Goal: Find specific page/section: Find specific page/section

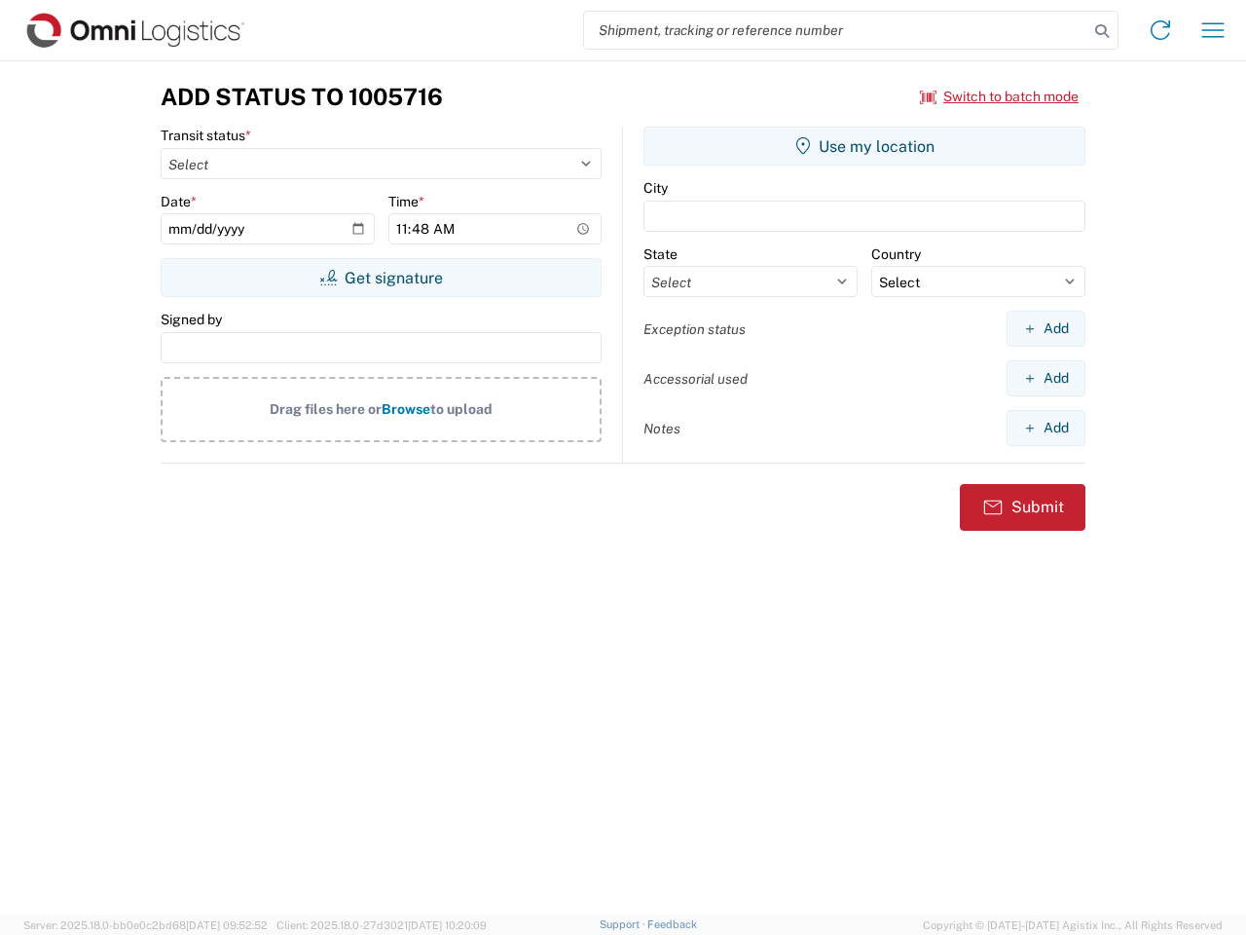
click at [836, 30] on input "search" at bounding box center [836, 30] width 504 height 37
click at [1102, 31] on icon at bounding box center [1102, 31] width 27 height 27
click at [1161, 30] on icon at bounding box center [1160, 30] width 31 height 31
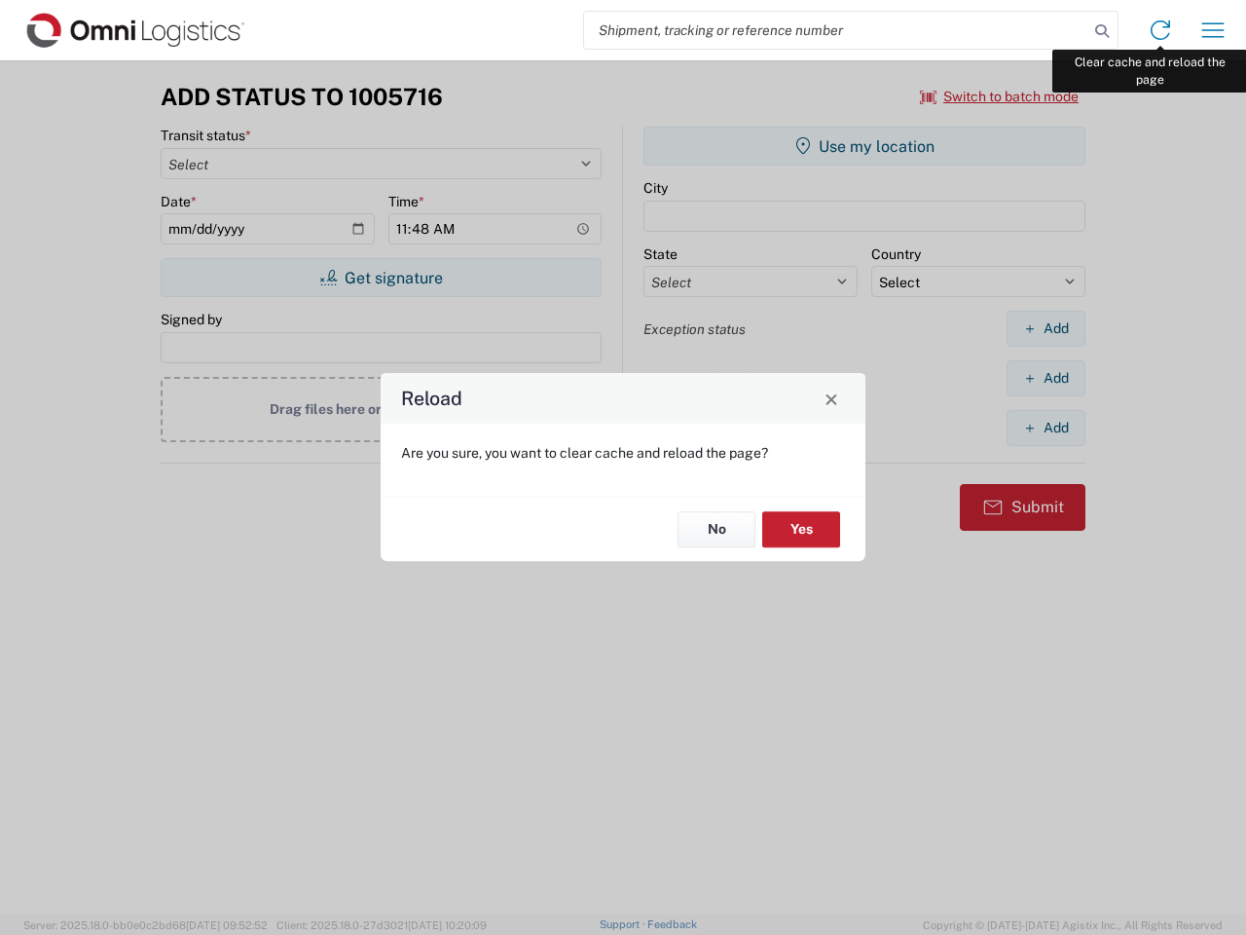
click at [1213, 30] on div "Reload Are you sure, you want to clear cache and reload the page? No Yes" at bounding box center [623, 467] width 1246 height 935
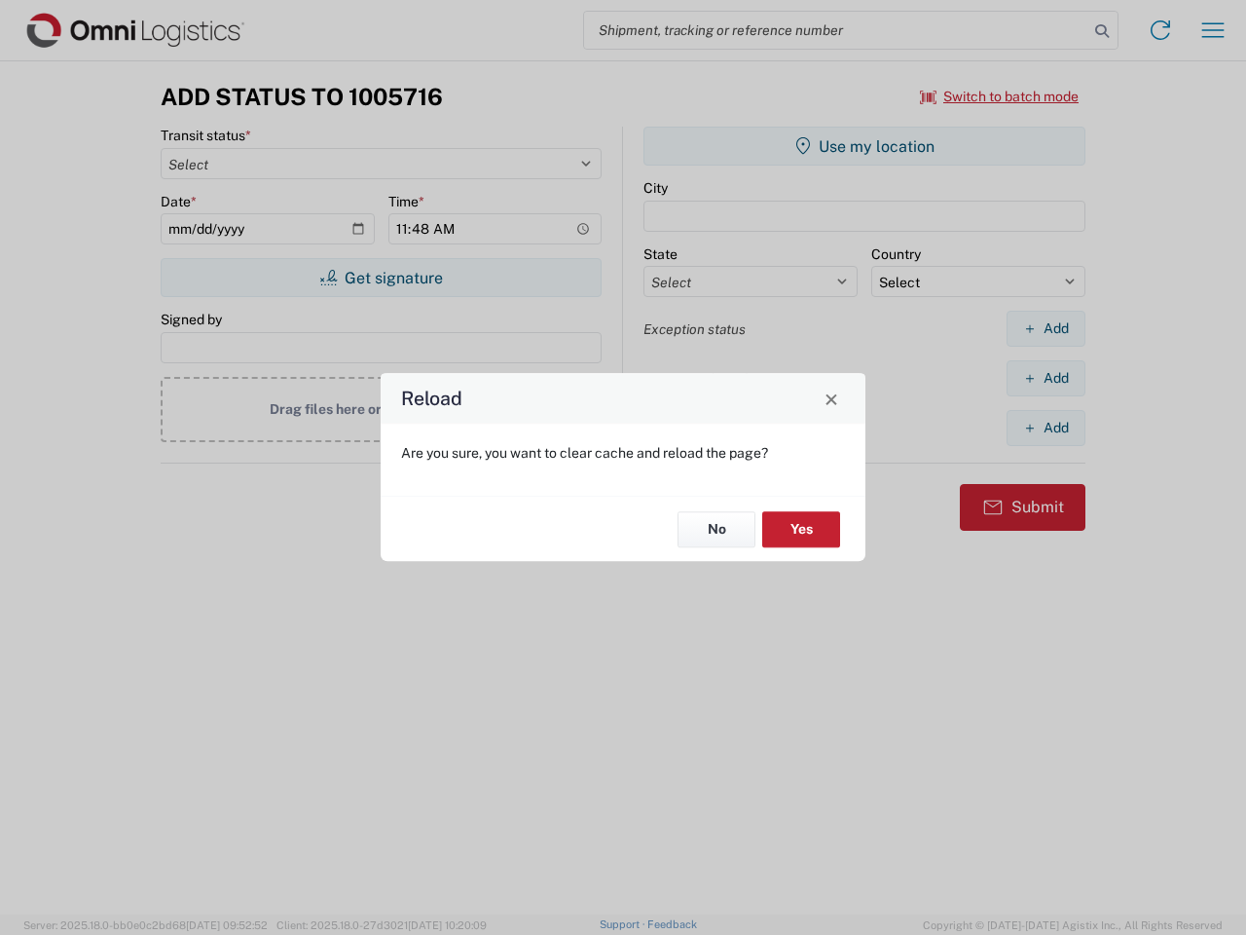
click at [1000, 96] on div "Reload Are you sure, you want to clear cache and reload the page? No Yes" at bounding box center [623, 467] width 1246 height 935
click at [381, 278] on div "Reload Are you sure, you want to clear cache and reload the page? No Yes" at bounding box center [623, 467] width 1246 height 935
click at [865, 146] on div "Reload Are you sure, you want to clear cache and reload the page? No Yes" at bounding box center [623, 467] width 1246 height 935
click at [1046, 328] on div "Reload Are you sure, you want to clear cache and reload the page? No Yes" at bounding box center [623, 467] width 1246 height 935
click at [1046, 378] on div "Reload Are you sure, you want to clear cache and reload the page? No Yes" at bounding box center [623, 467] width 1246 height 935
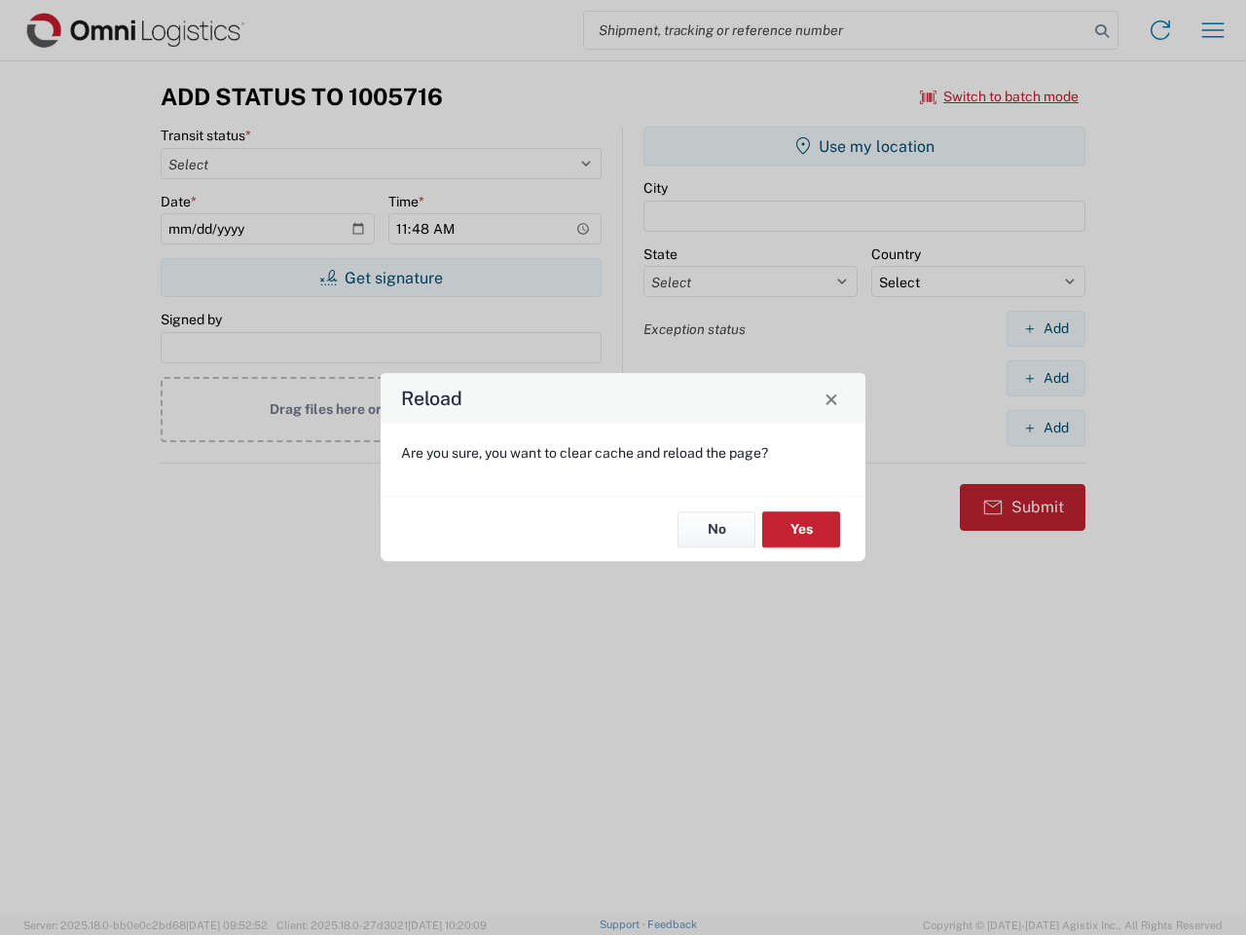
click at [1046, 427] on div "Reload Are you sure, you want to clear cache and reload the page? No Yes" at bounding box center [623, 467] width 1246 height 935
